Goal: Use online tool/utility: Utilize a website feature to perform a specific function

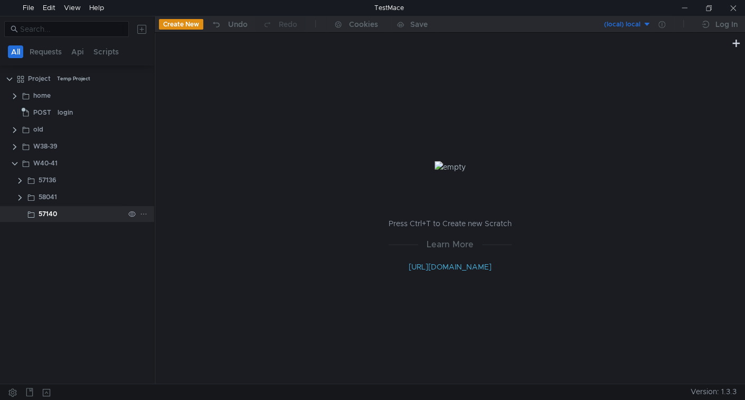
click at [143, 211] on icon at bounding box center [143, 213] width 7 height 7
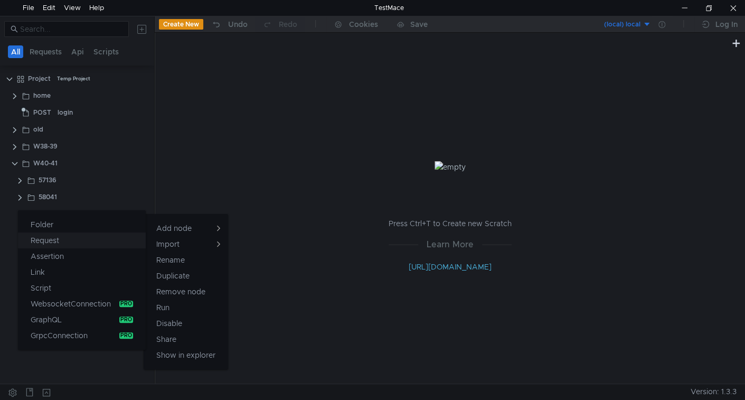
click at [85, 238] on button "Request" at bounding box center [82, 240] width 128 height 16
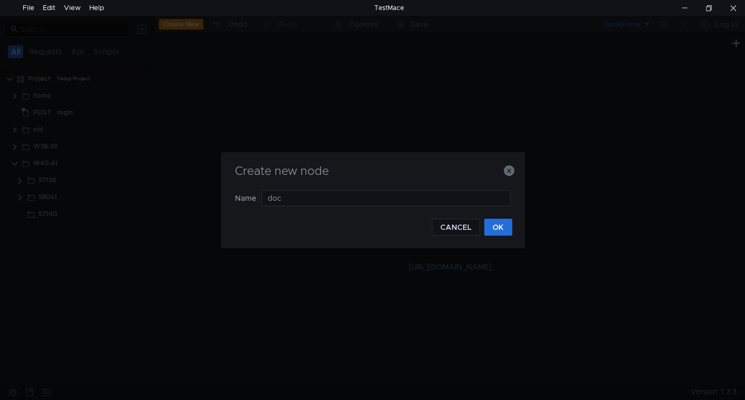
type input "docs"
drag, startPoint x: 494, startPoint y: 229, endPoint x: 93, endPoint y: 243, distance: 401.0
click at [494, 229] on button "OK" at bounding box center [498, 227] width 28 height 17
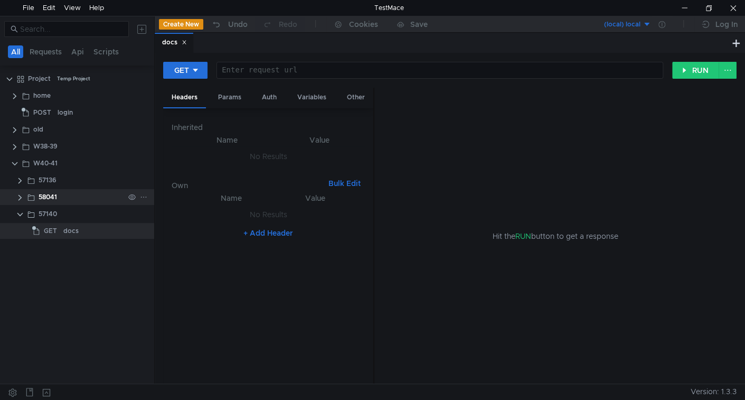
click at [18, 198] on clr-icon at bounding box center [20, 197] width 8 height 8
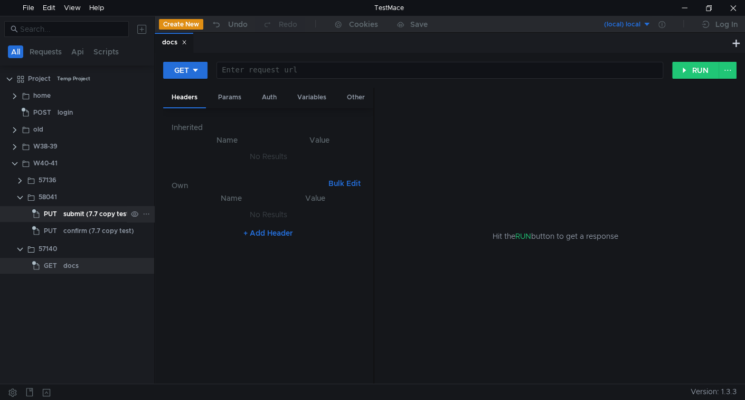
click at [69, 219] on div "submit (7.7 copy test)" at bounding box center [97, 214] width 68 height 16
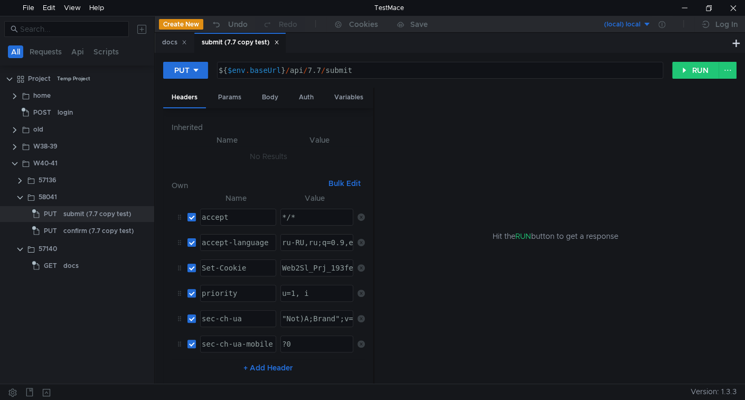
type textarea "${$env.baseUrl}/api/7.7/submit"
click at [354, 71] on div "${ $env . baseUrl } / api / 7.7 / submit" at bounding box center [438, 78] width 445 height 25
click at [64, 266] on div "docs" at bounding box center [70, 266] width 15 height 16
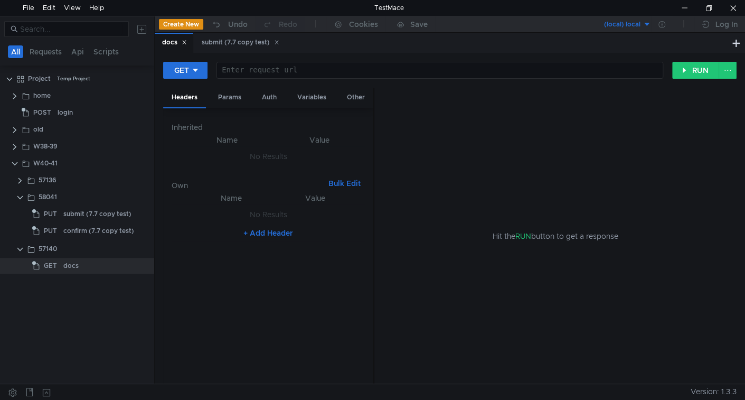
click at [348, 69] on div at bounding box center [439, 78] width 446 height 25
paste textarea "${$env.baseUrl}/api/7.7/submit"
type textarea "${$env.baseUrl}/api/7.7/submit"
click at [83, 212] on div "submit (7.7 copy test)" at bounding box center [97, 214] width 68 height 16
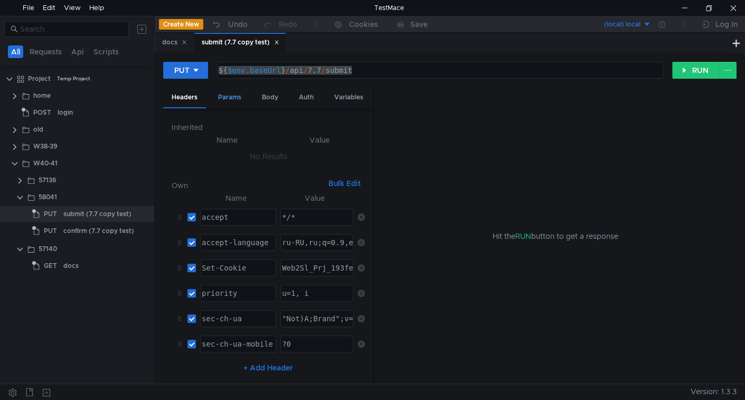
click at [227, 97] on div "Params" at bounding box center [230, 98] width 40 height 20
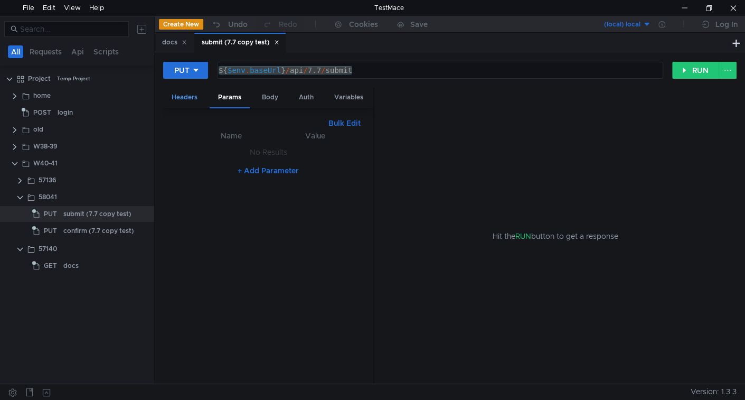
click at [185, 100] on div "Headers" at bounding box center [184, 98] width 43 height 20
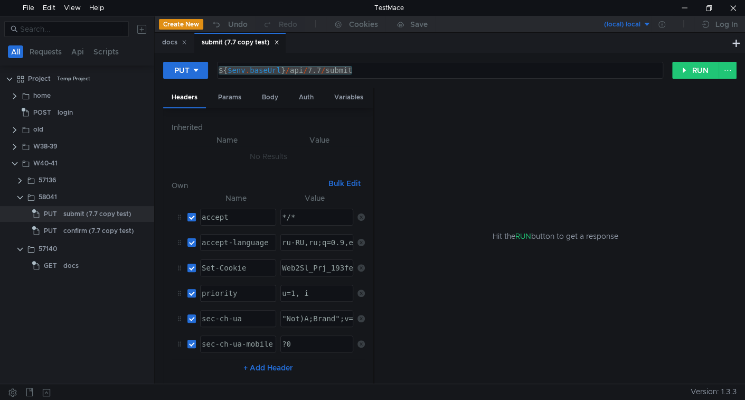
click at [331, 184] on button "Bulk Edit" at bounding box center [344, 183] width 41 height 13
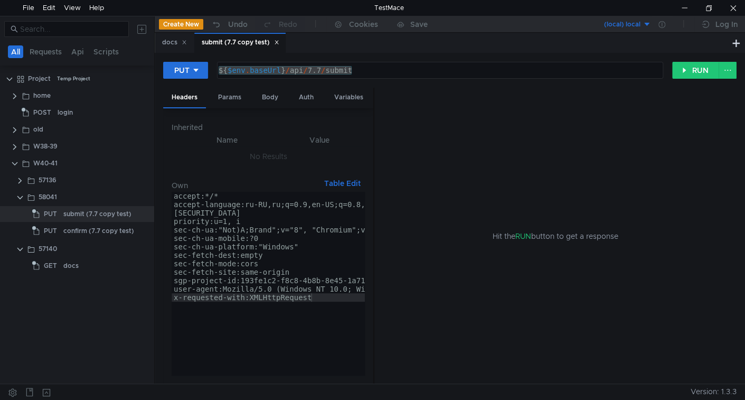
click at [296, 211] on div "accept:*/* accept-language:ru-RU,ru;q=0.9,en-US;q=0.8,en;q=0.7 Set-Cookie:Web2S…" at bounding box center [444, 293] width 545 height 203
type textarea "user-agent:Mozilla/5.0 (Windows NT 10.0; Win64; x64) AppleWebKit/537.36 (KHTML,…"
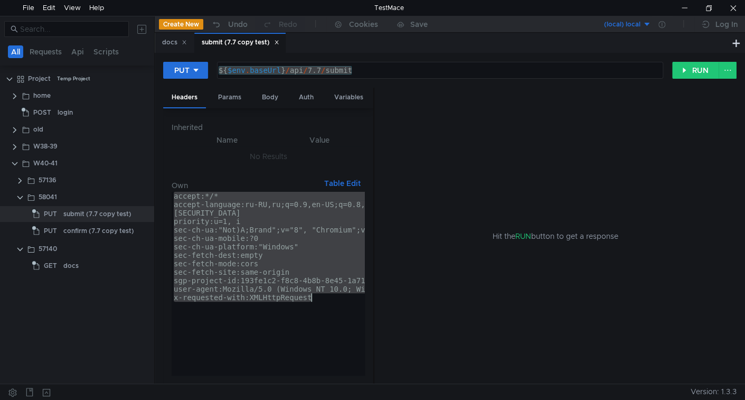
click at [279, 42] on icon at bounding box center [276, 42] width 5 height 5
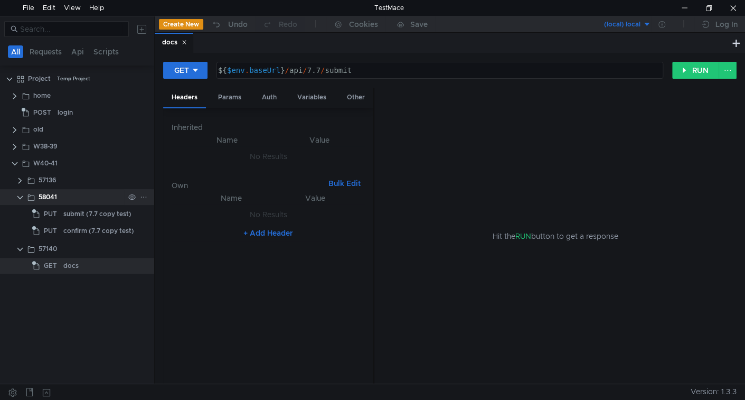
click at [19, 197] on clr-icon at bounding box center [20, 197] width 8 height 8
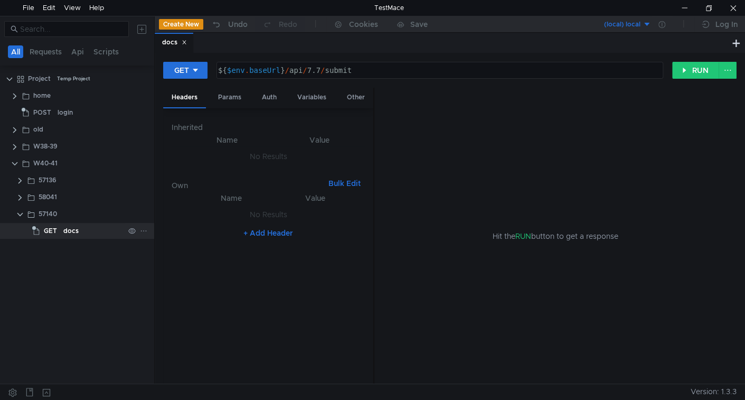
click at [70, 227] on div "docs" at bounding box center [70, 231] width 15 height 16
click at [346, 180] on button "Bulk Edit" at bounding box center [344, 183] width 41 height 13
click at [299, 217] on div at bounding box center [268, 293] width 193 height 203
paste textarea "x-requested-with:XMLHttpRequest"
type textarea "x-requested-with:XMLHttpRequest"
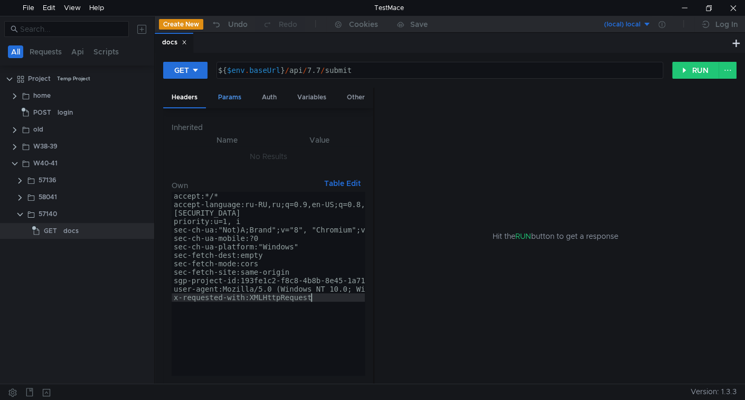
drag, startPoint x: 234, startPoint y: 90, endPoint x: 237, endPoint y: 105, distance: 14.9
click at [234, 91] on div "Params" at bounding box center [230, 98] width 40 height 20
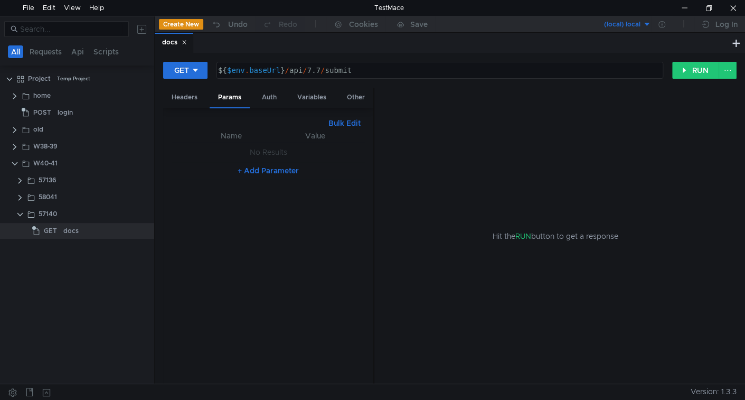
click at [336, 70] on div "${ $env . baseUrl } / api / 7.7 / submit" at bounding box center [439, 78] width 446 height 25
click at [336, 69] on div "${ $env . baseUrl } / api / 7.7 / submit" at bounding box center [439, 78] width 446 height 25
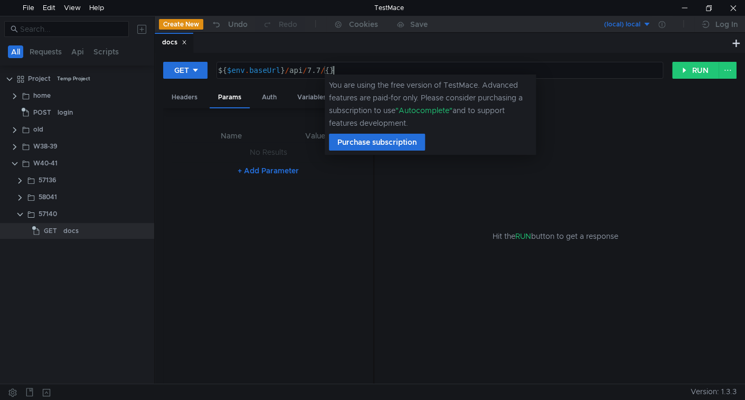
scroll to position [0, 7]
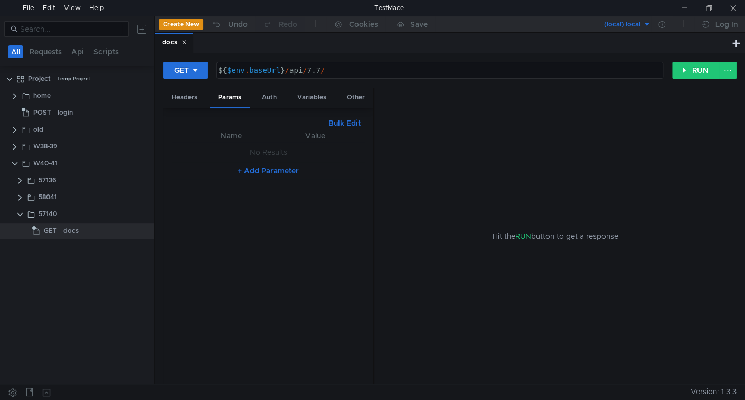
click at [403, 77] on div "${ $env . baseUrl } / api / 7.7 /" at bounding box center [439, 78] width 446 height 25
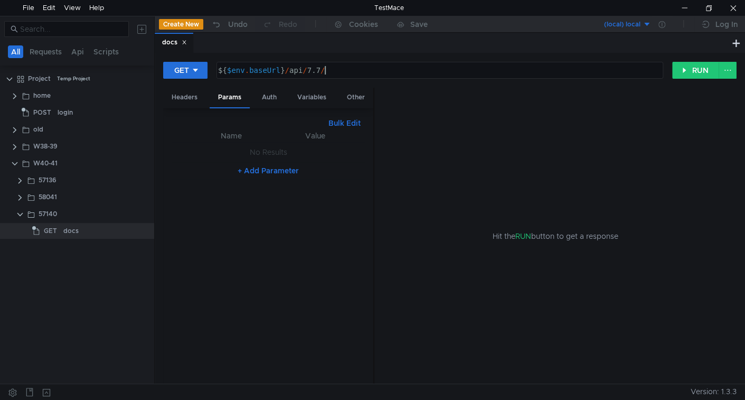
paste textarea "6eeda5b1-20ce-420d-9136-112fd79fb0c4"
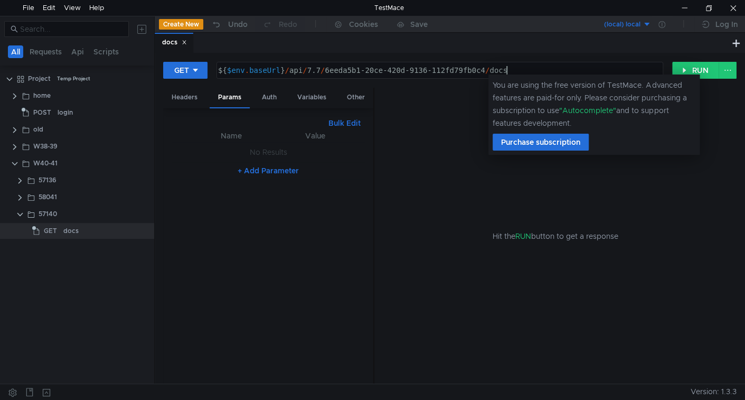
scroll to position [0, 20]
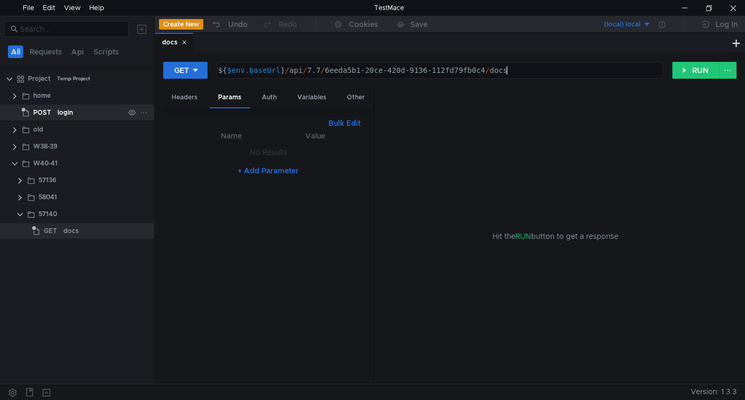
type textarea "${$env.baseUrl}/api/7.7/6eeda5b1-20ce-420d-9136-112fd79fb0c4/docs"
click at [690, 73] on button "RUN" at bounding box center [695, 70] width 47 height 17
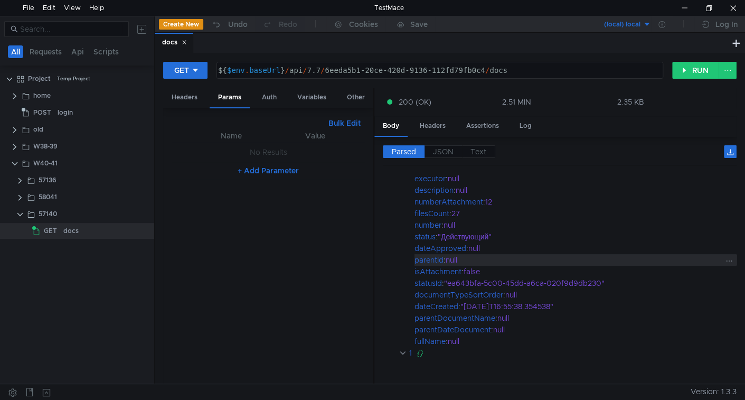
scroll to position [0, 0]
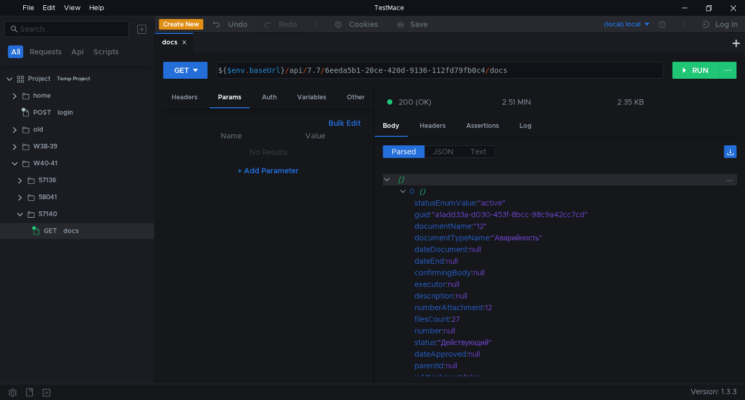
click at [387, 179] on clr-icon at bounding box center [387, 179] width 8 height 8
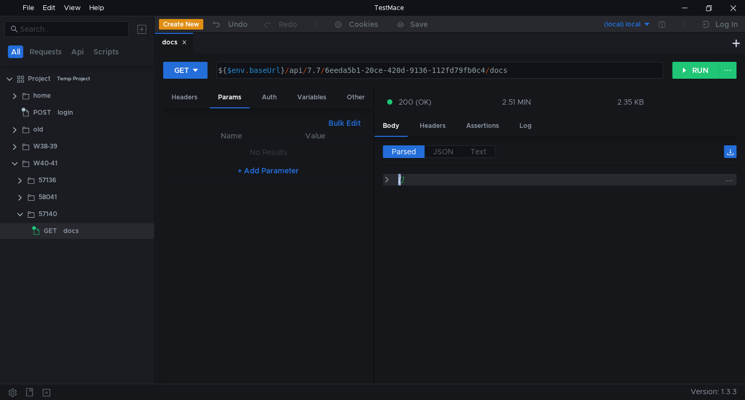
click at [387, 179] on clr-icon at bounding box center [387, 179] width 8 height 8
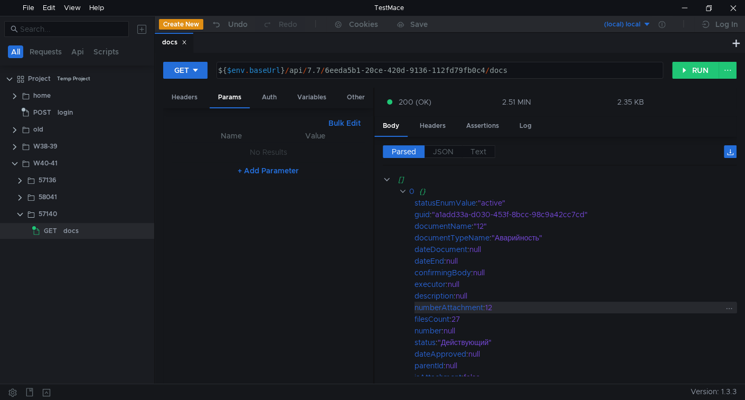
drag, startPoint x: 733, startPoint y: 189, endPoint x: 728, endPoint y: 303, distance: 113.6
click at [731, 313] on div "[] 0 {} statusEnumValue : "active" guid : "a1add33a-d030-453f-8bcc-98c9a42cc7cd…" at bounding box center [560, 319] width 354 height 290
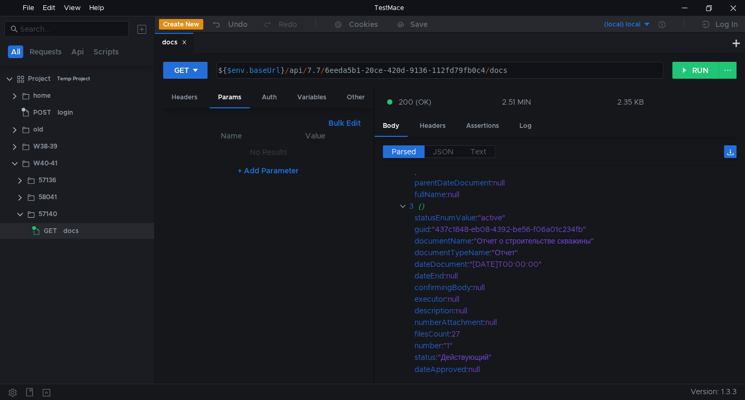
scroll to position [976, 0]
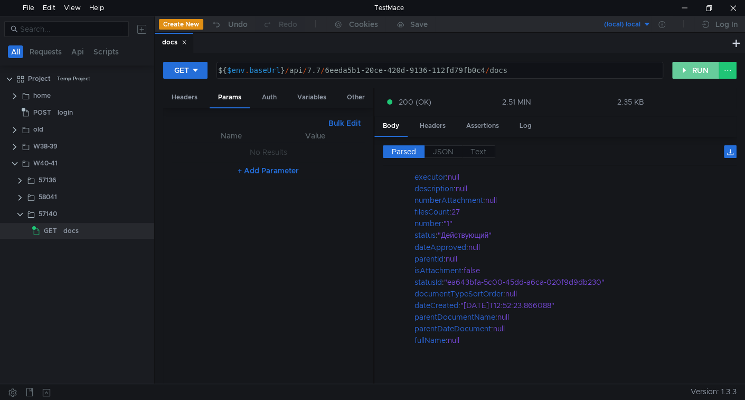
click at [689, 71] on button "RUN" at bounding box center [695, 70] width 47 height 17
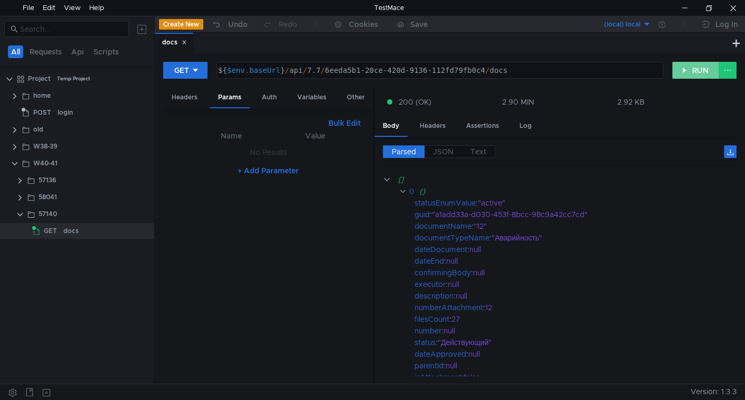
click at [696, 77] on button "RUN" at bounding box center [695, 70] width 47 height 17
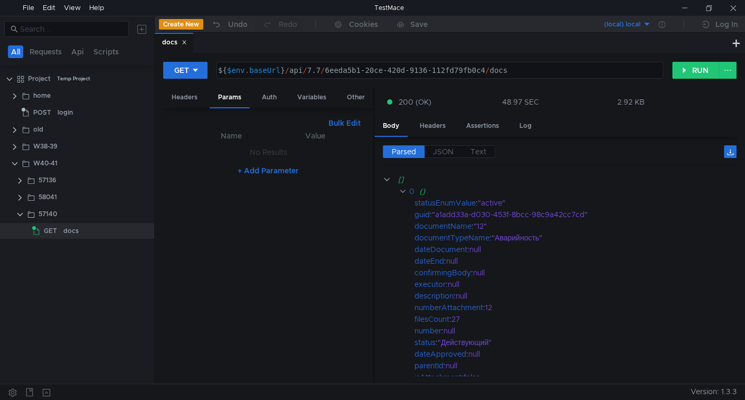
scroll to position [0, 20]
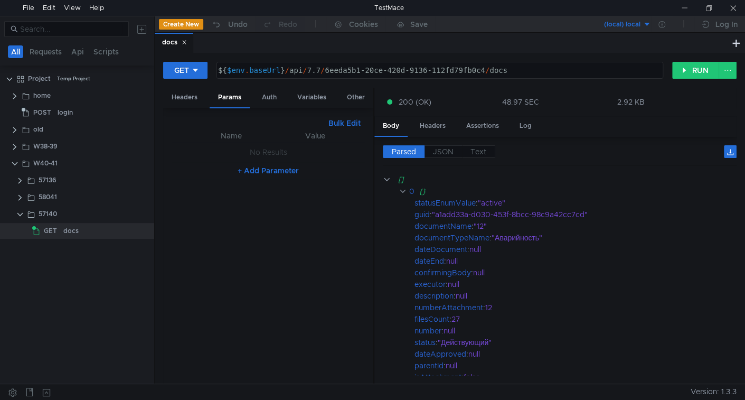
scroll to position [0, 20]
